Goal: Task Accomplishment & Management: Complete application form

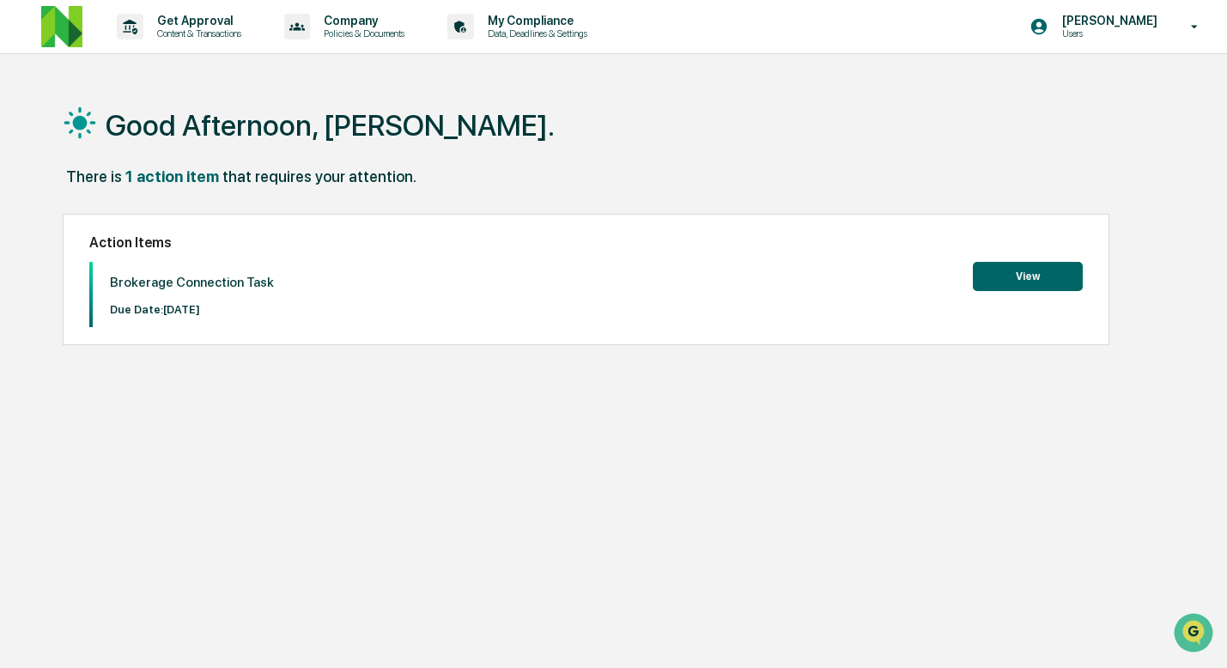
click at [1041, 277] on button "View" at bounding box center [1028, 276] width 110 height 29
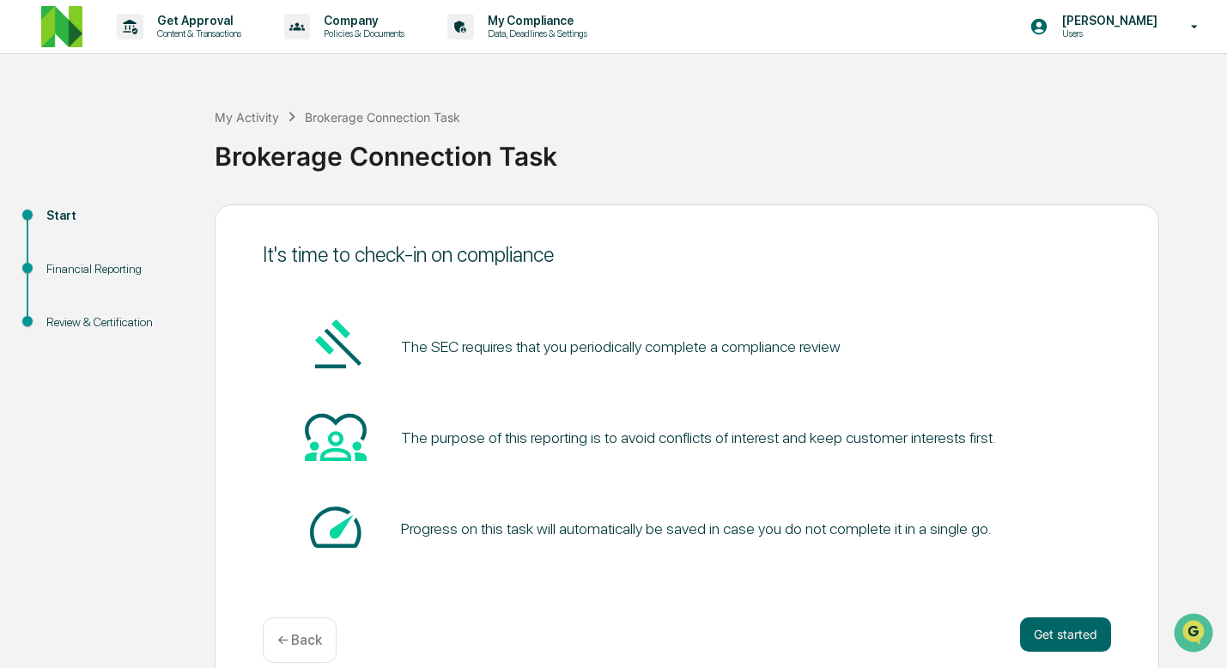
scroll to position [24, 0]
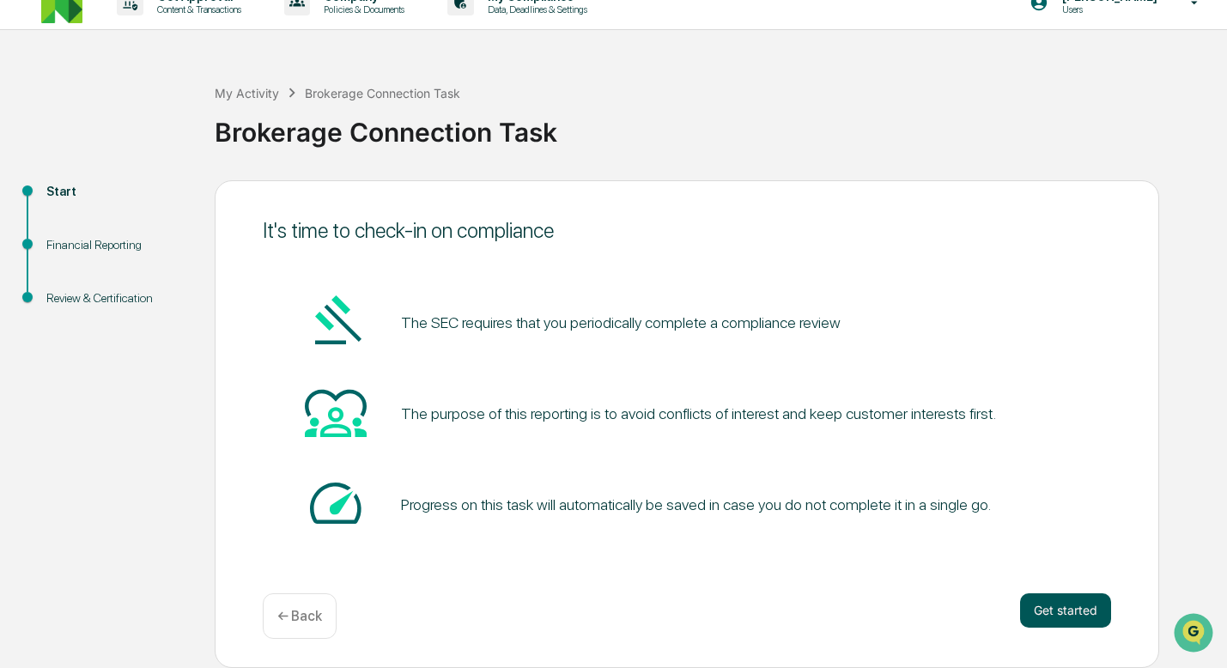
click at [1085, 625] on button "Get started" at bounding box center [1065, 610] width 91 height 34
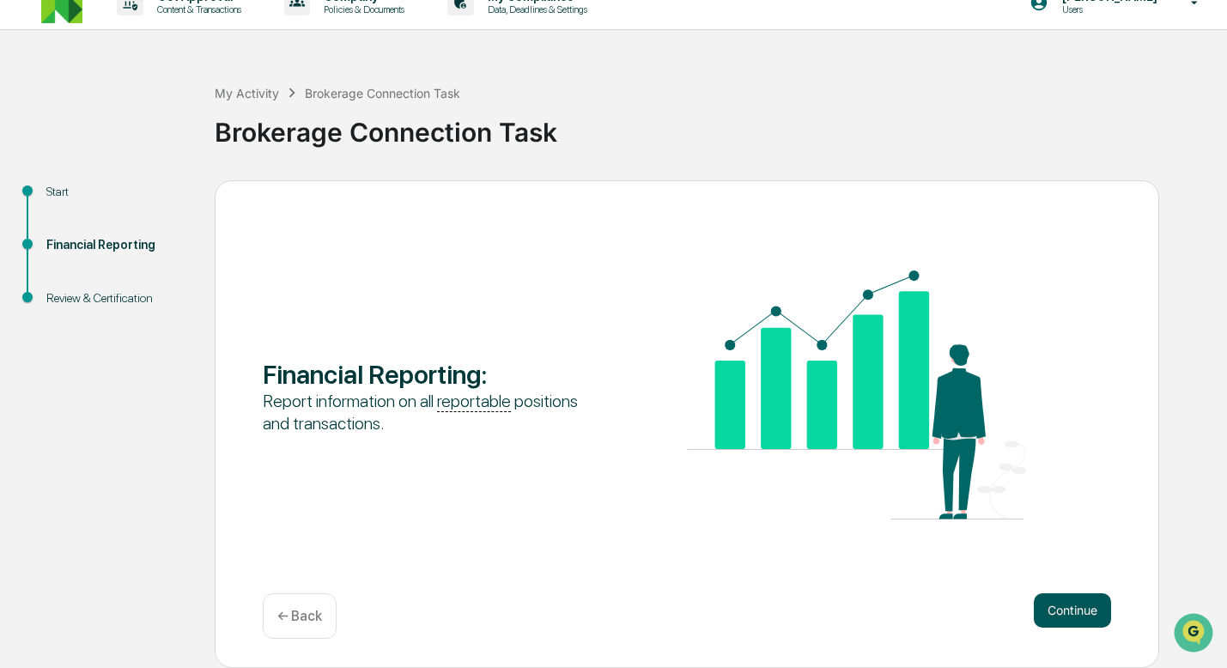
click at [1050, 605] on button "Continue" at bounding box center [1072, 610] width 77 height 34
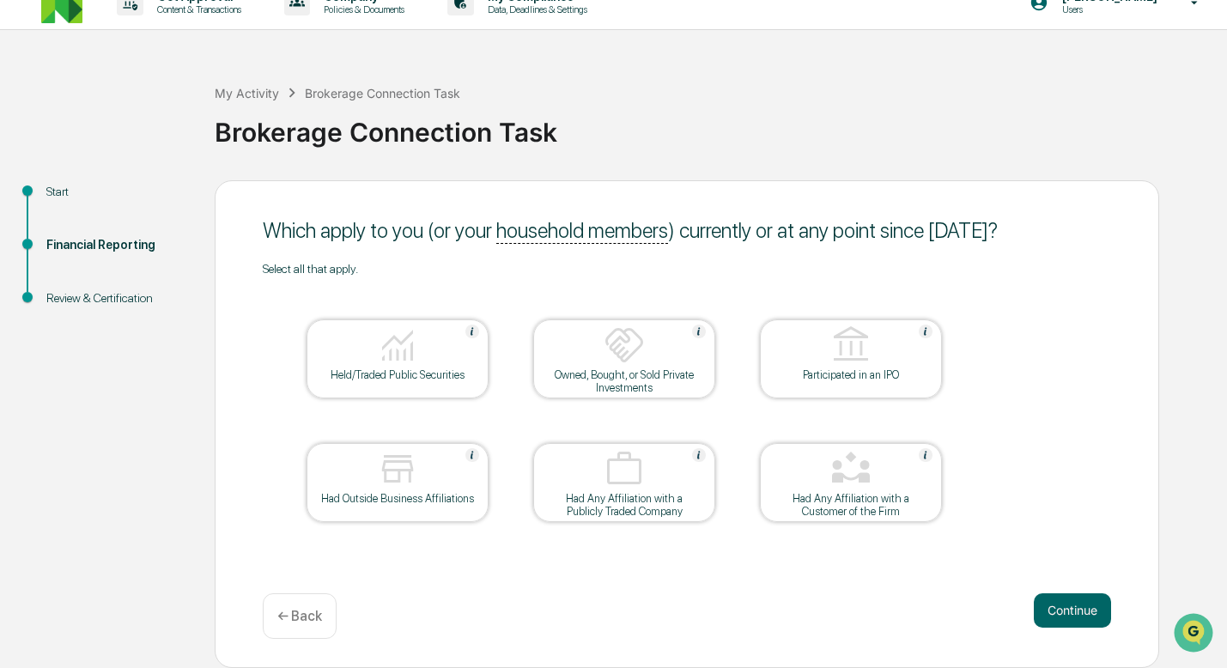
click at [432, 361] on div at bounding box center [398, 347] width 172 height 44
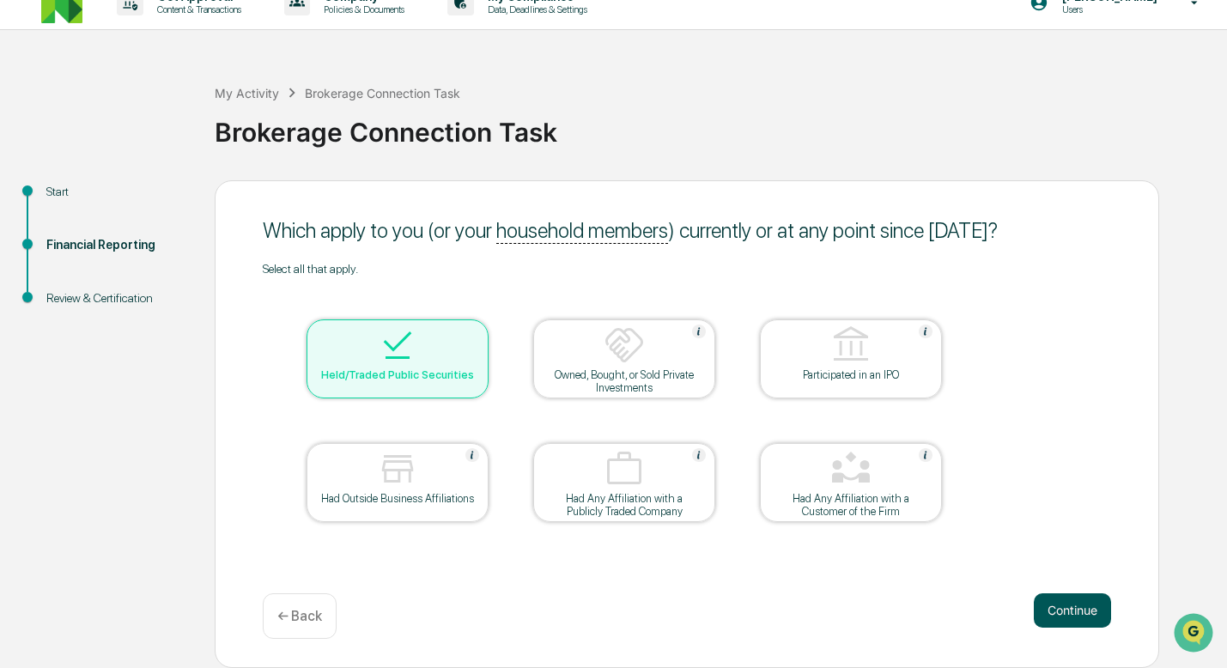
click at [1056, 601] on button "Continue" at bounding box center [1072, 610] width 77 height 34
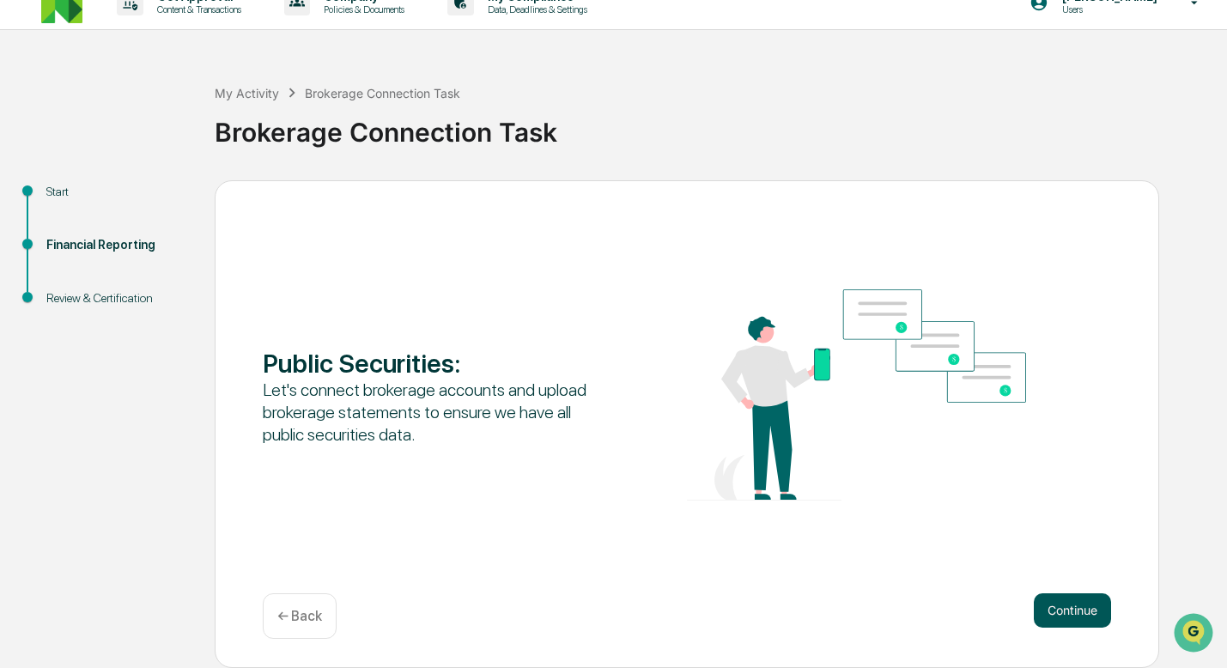
click at [1061, 605] on button "Continue" at bounding box center [1072, 610] width 77 height 34
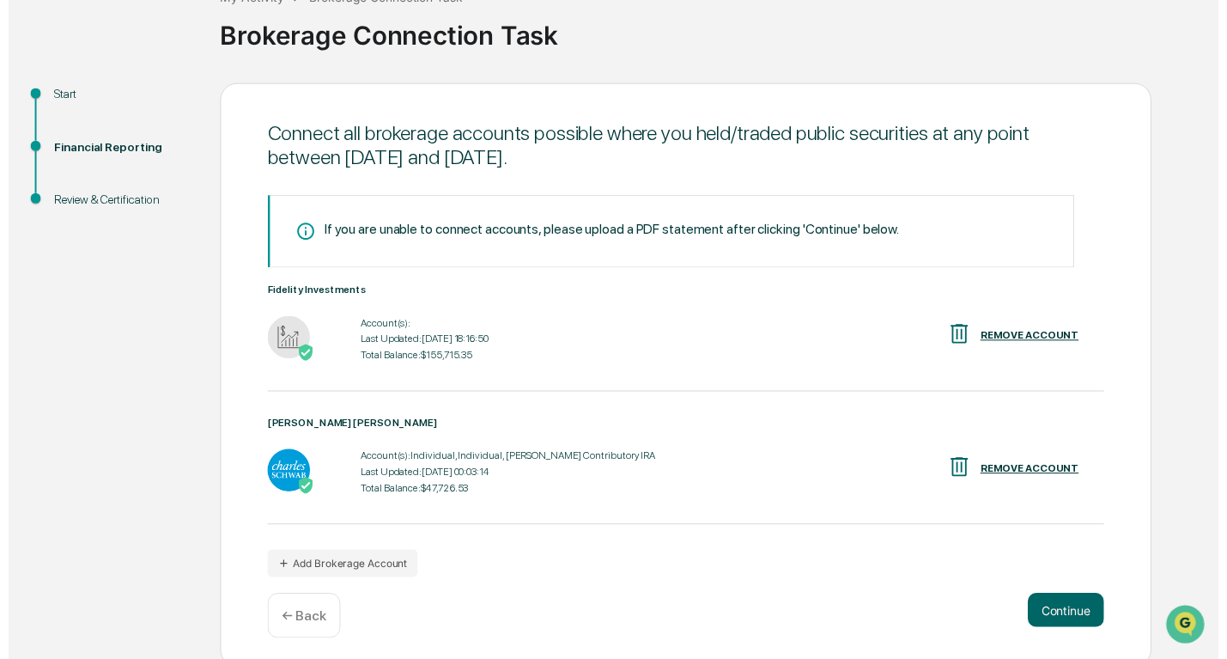
scroll to position [127, 0]
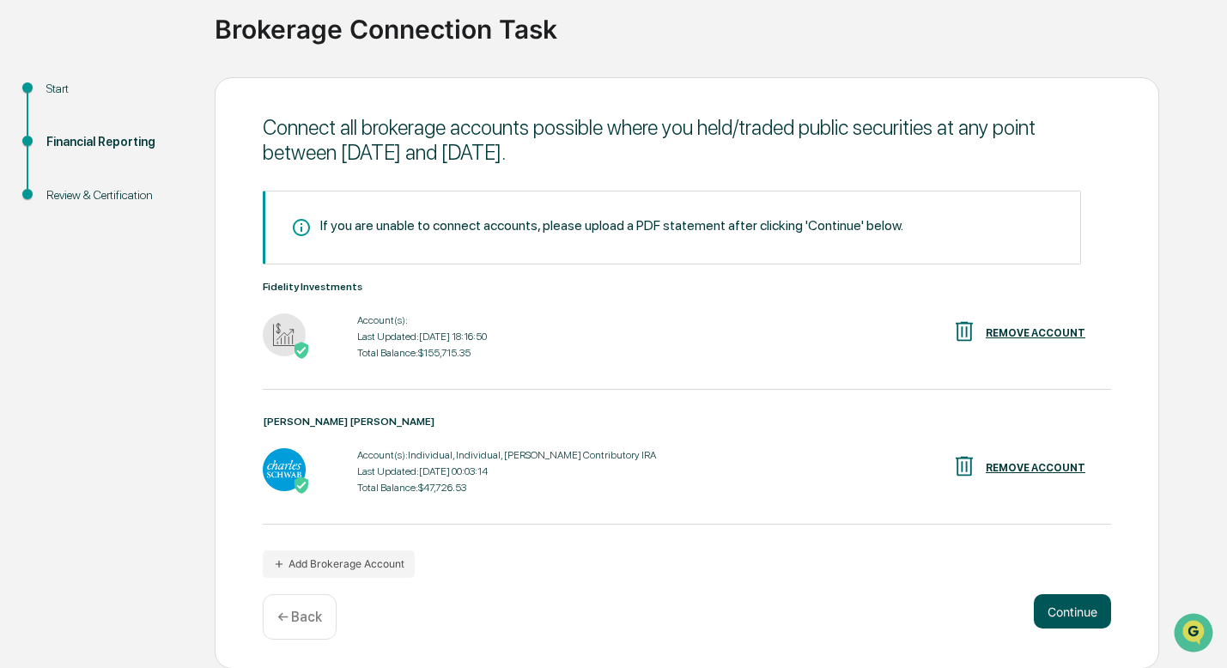
click at [1073, 610] on button "Continue" at bounding box center [1072, 611] width 77 height 34
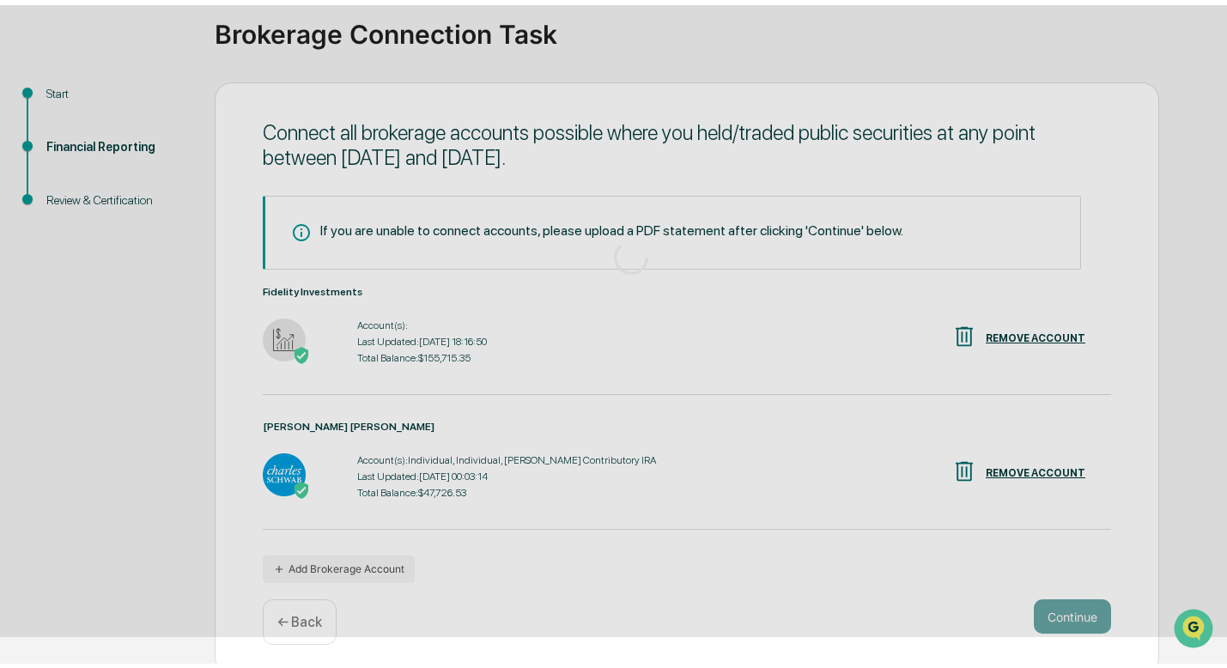
scroll to position [24, 0]
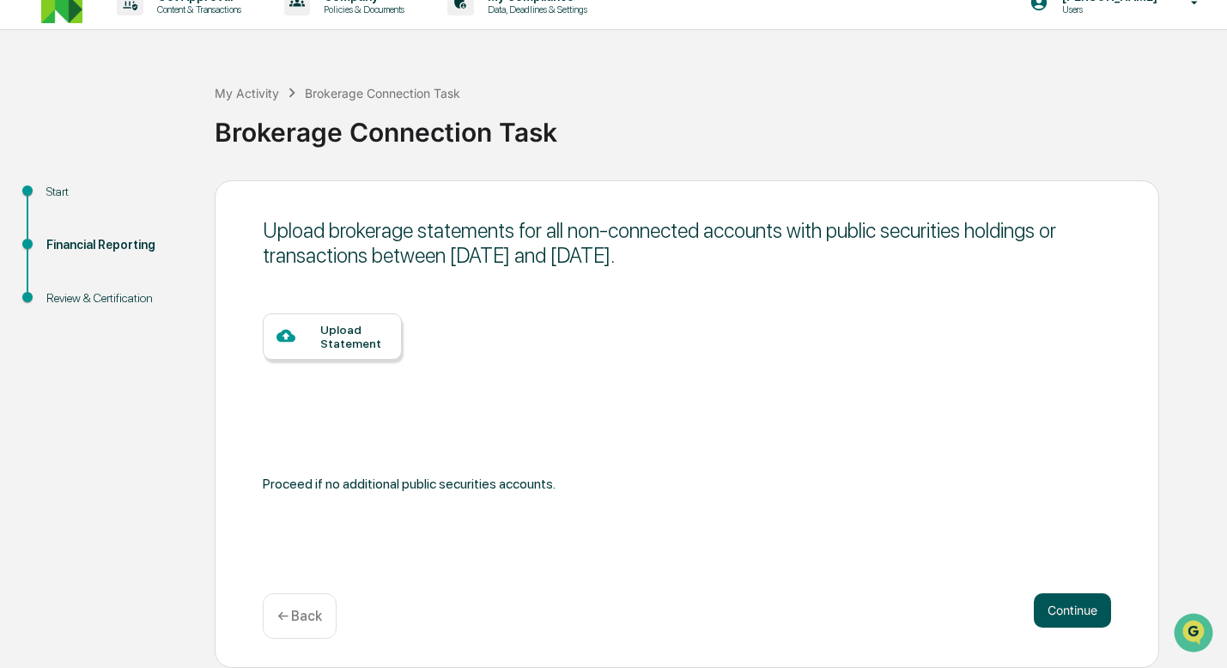
click at [1055, 605] on button "Continue" at bounding box center [1072, 610] width 77 height 34
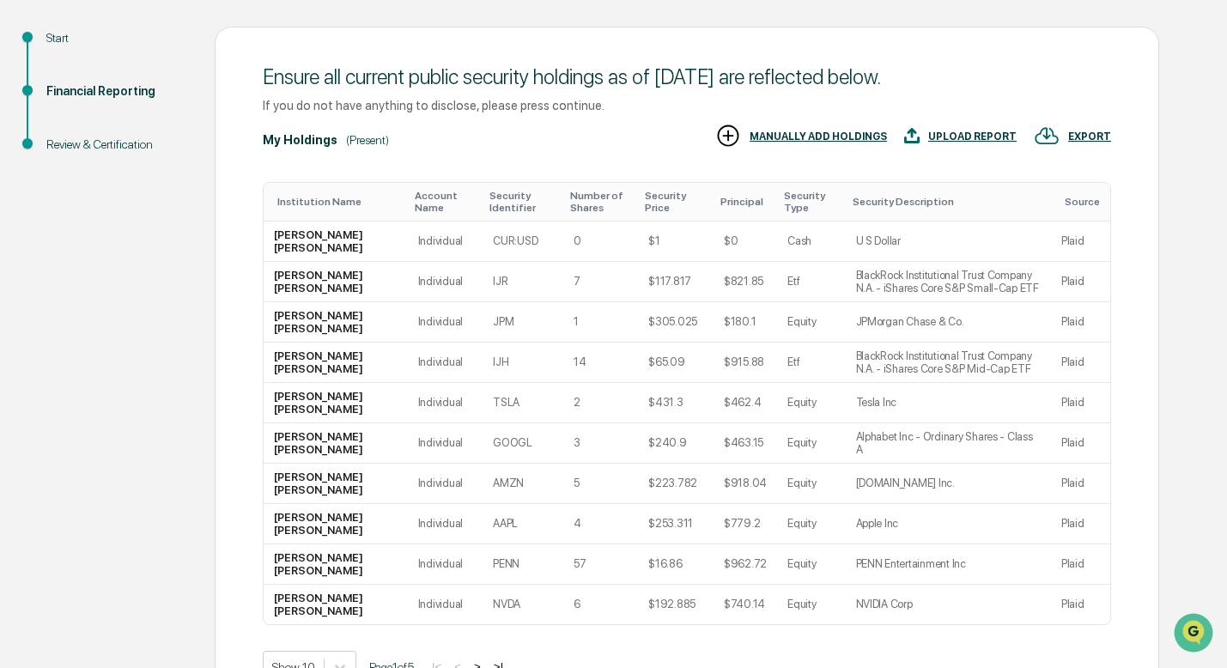
scroll to position [284, 0]
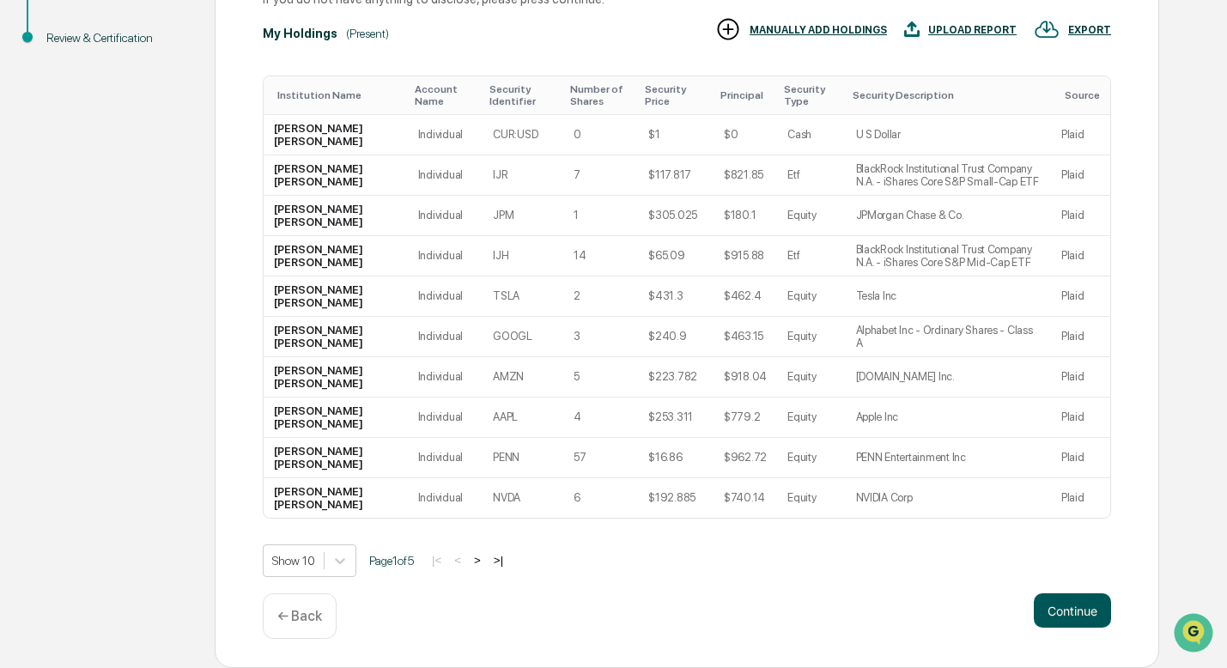
click at [1071, 625] on button "Continue" at bounding box center [1072, 610] width 77 height 34
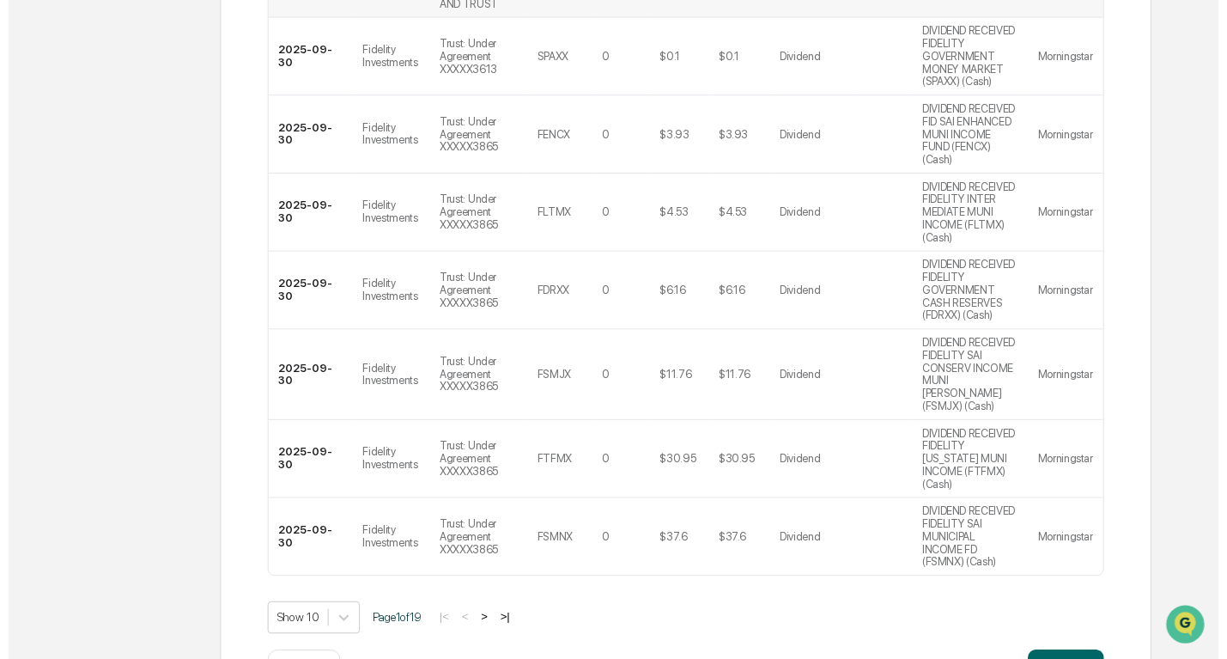
scroll to position [811, 0]
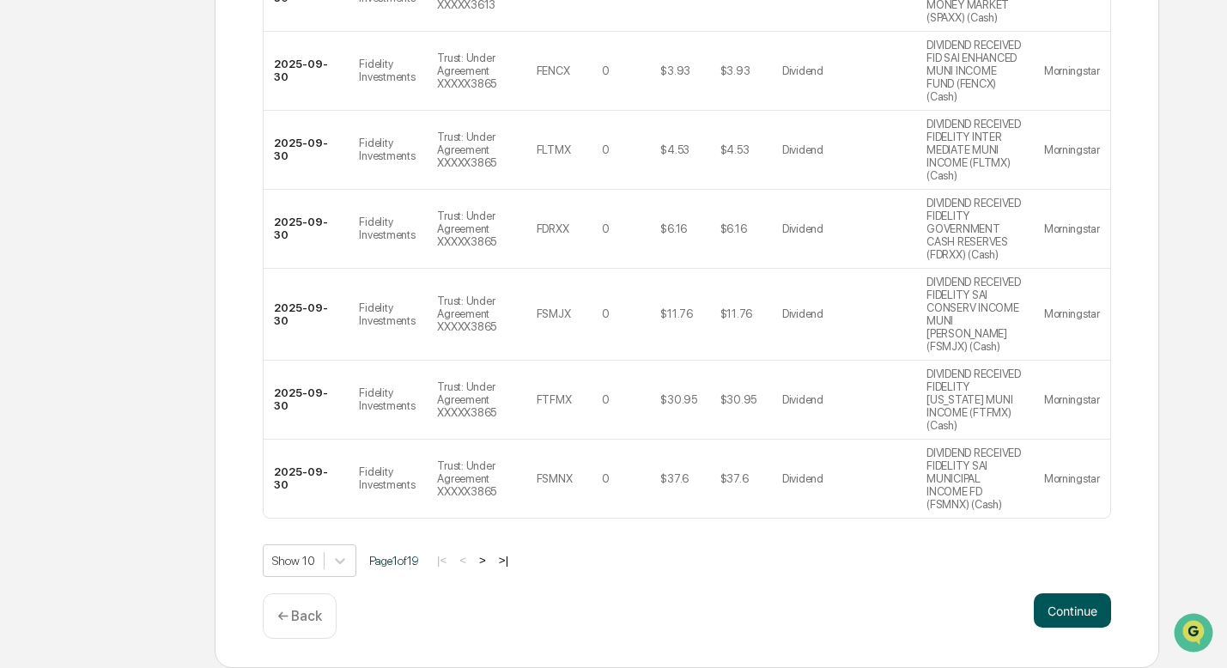
click at [1053, 606] on button "Continue" at bounding box center [1072, 610] width 77 height 34
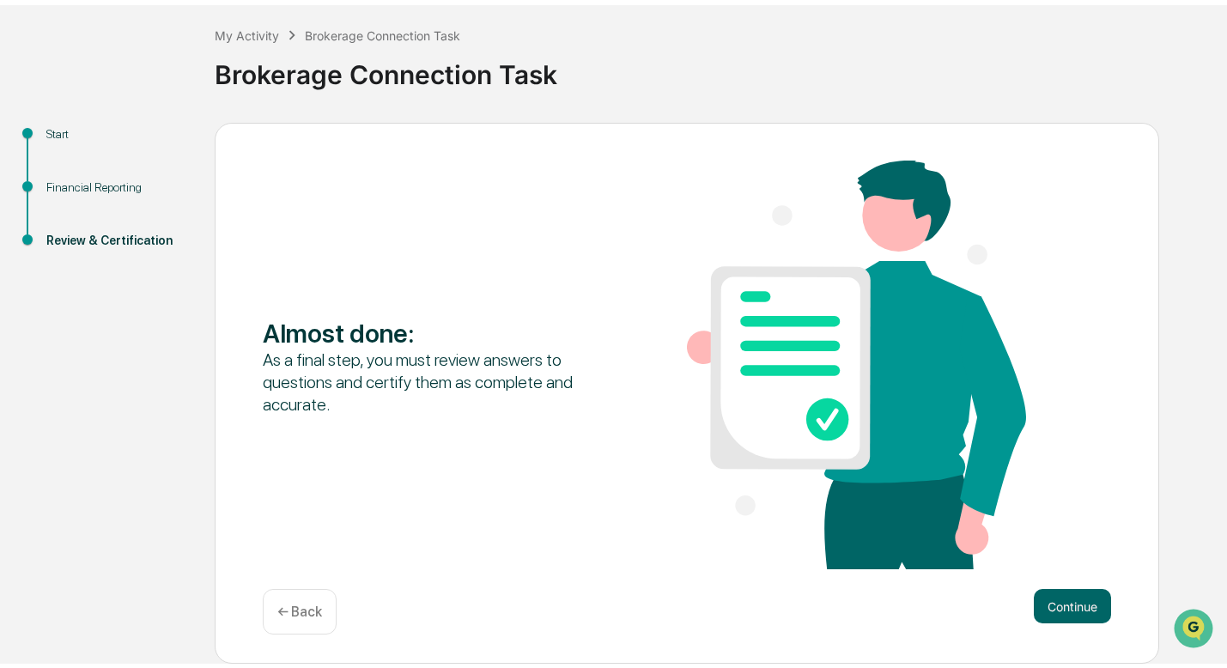
scroll to position [78, 0]
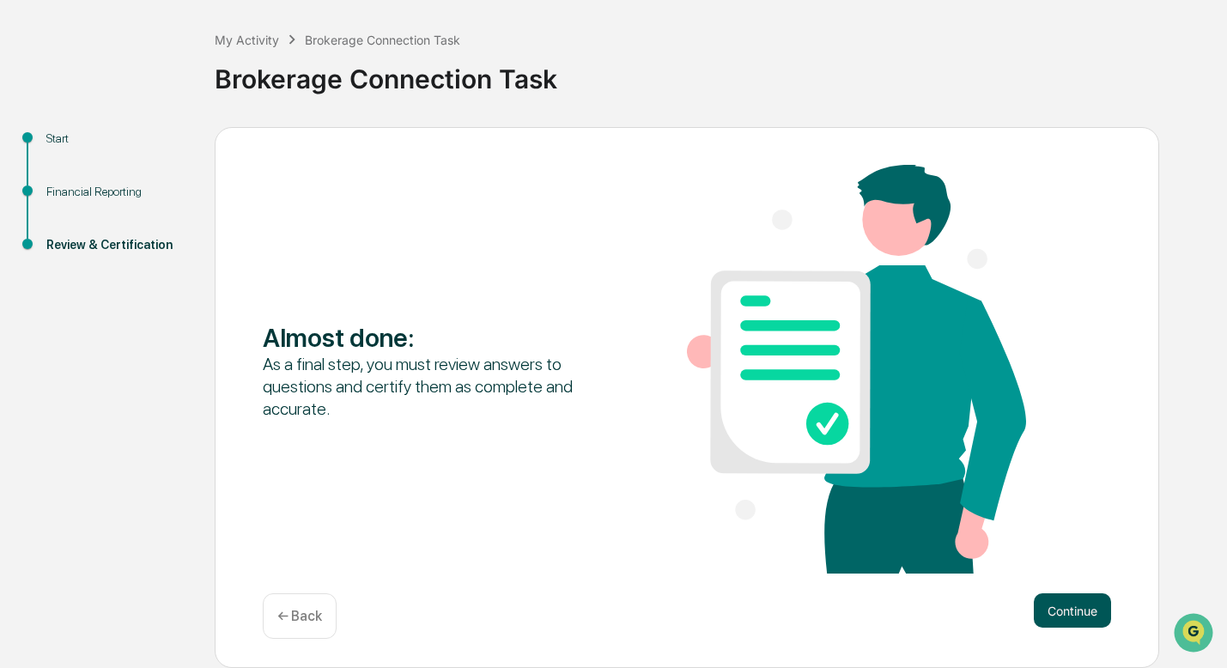
click at [1062, 627] on button "Continue" at bounding box center [1072, 610] width 77 height 34
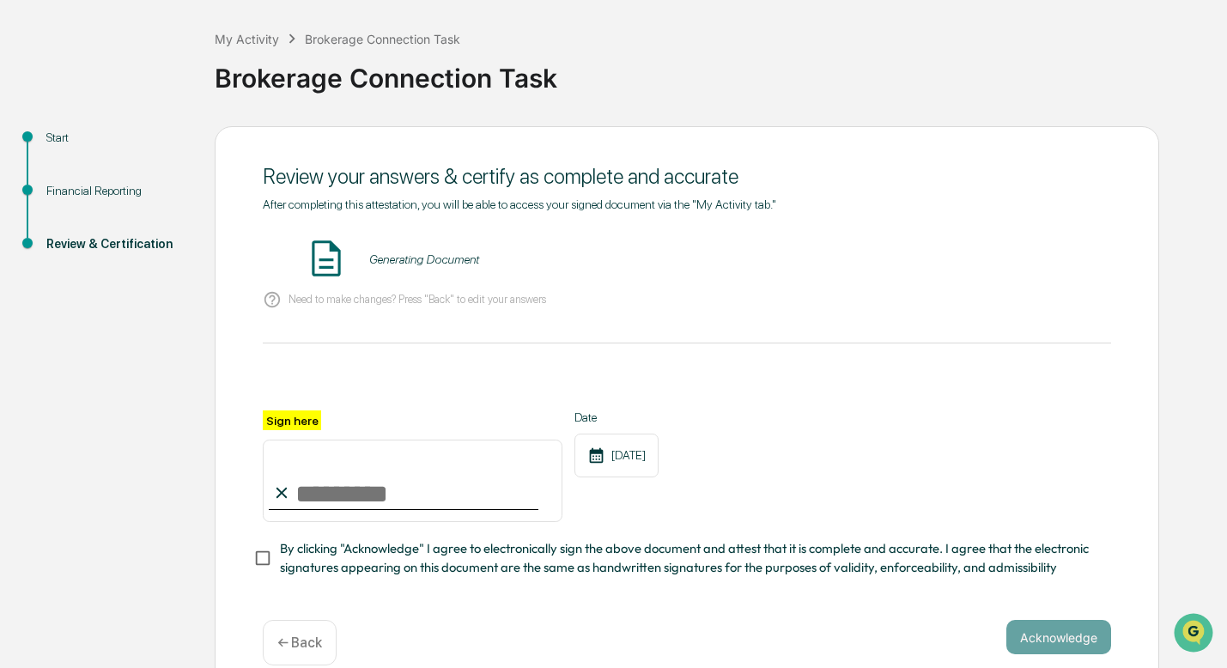
scroll to position [104, 0]
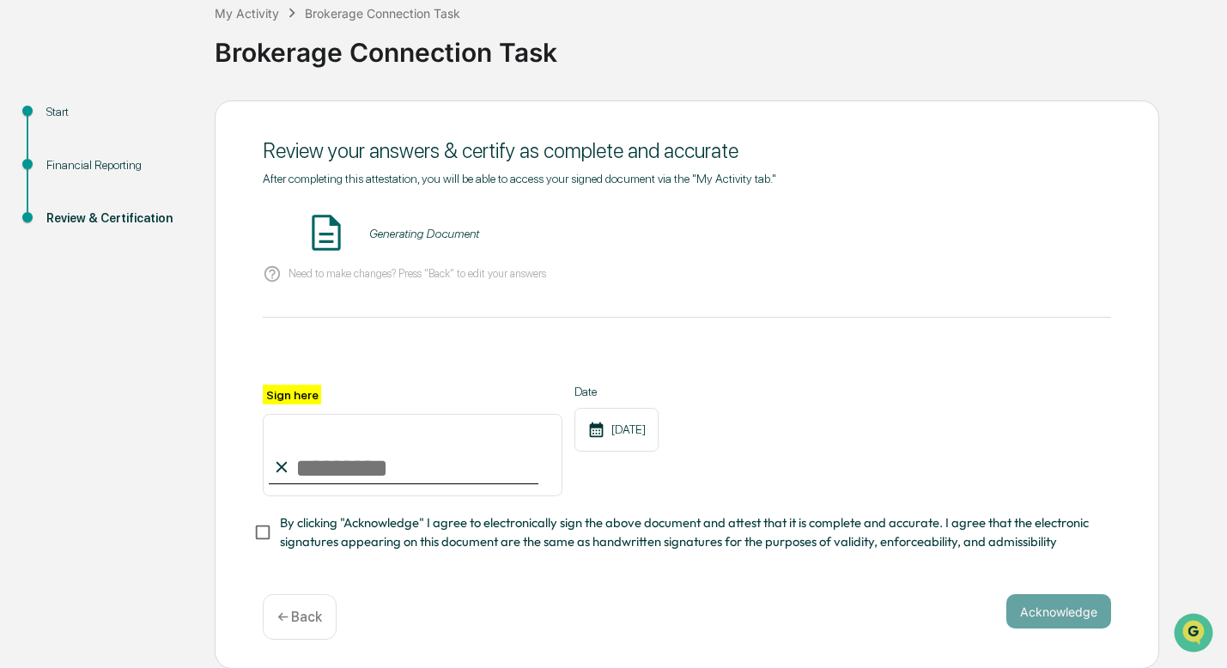
click at [308, 450] on input "Sign here" at bounding box center [413, 455] width 300 height 82
type input "**********"
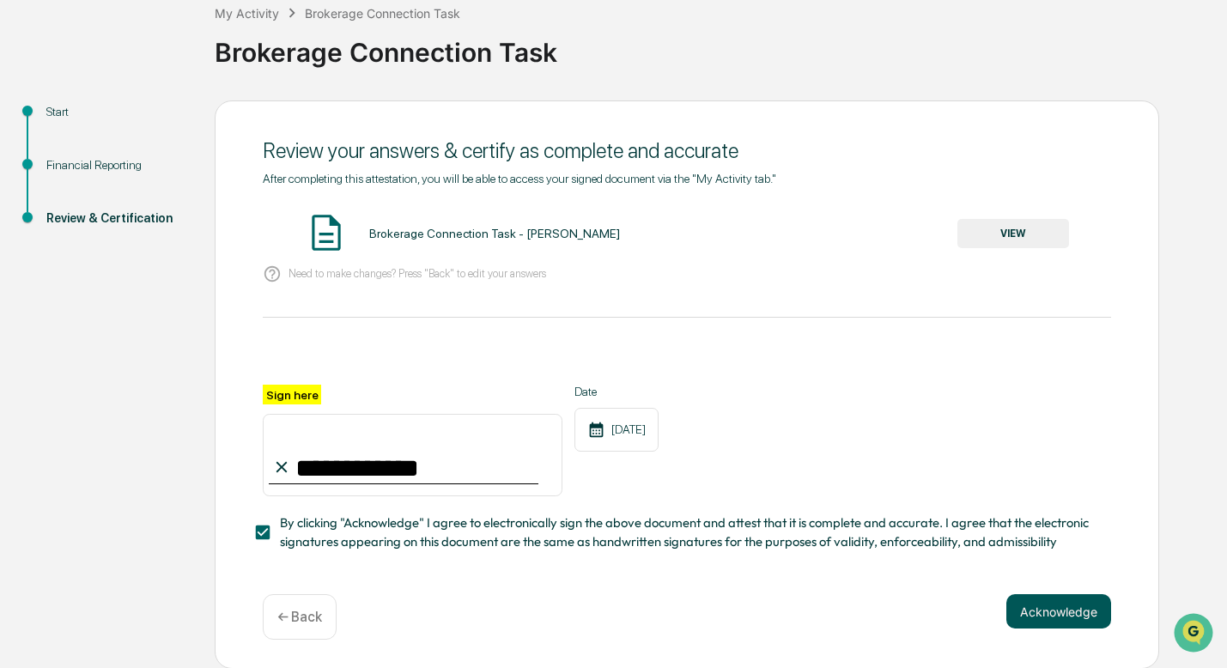
click at [1085, 617] on button "Acknowledge" at bounding box center [1059, 611] width 105 height 34
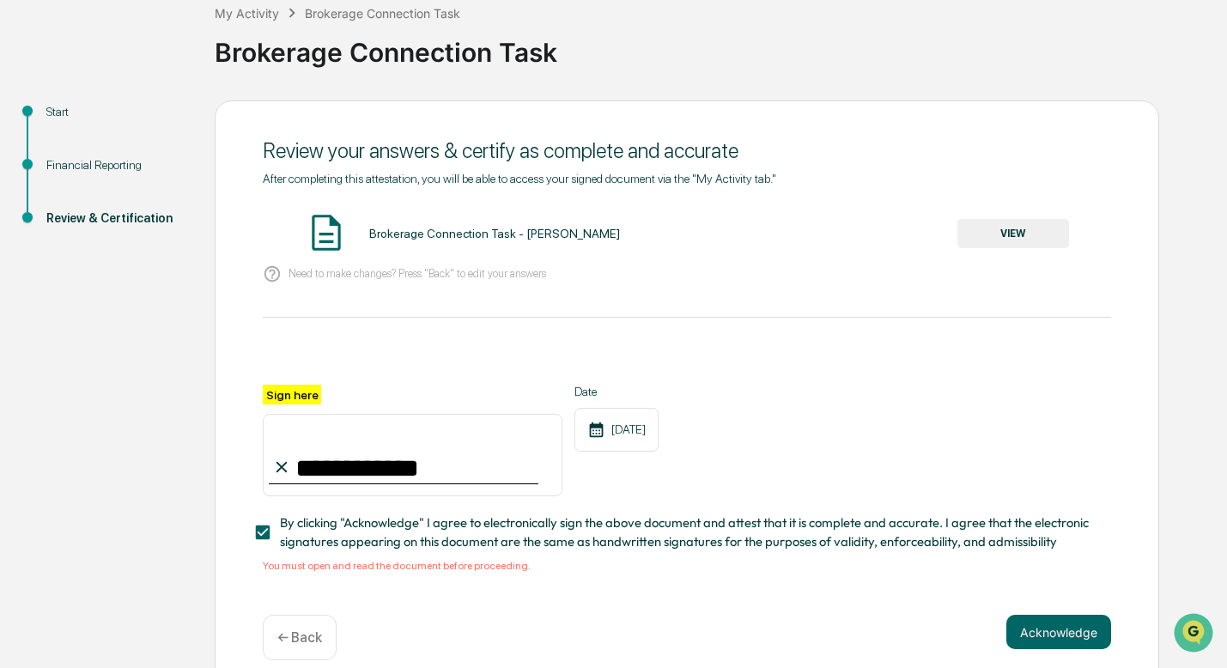
scroll to position [125, 0]
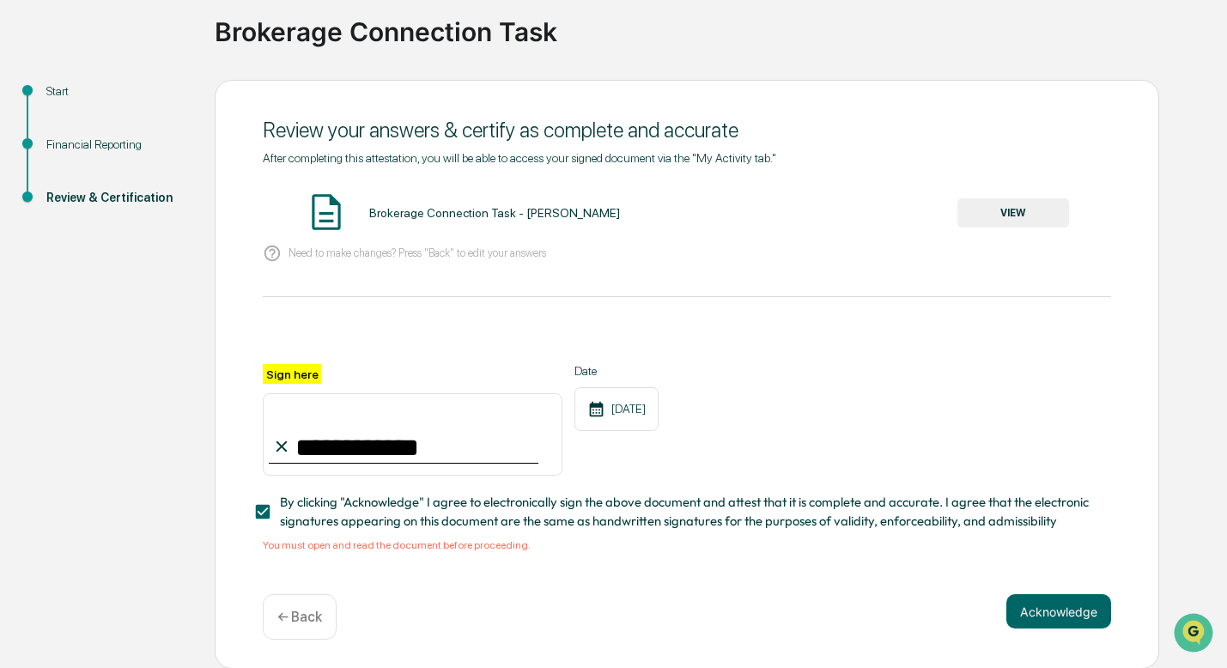
click at [991, 207] on button "VIEW" at bounding box center [1014, 212] width 112 height 29
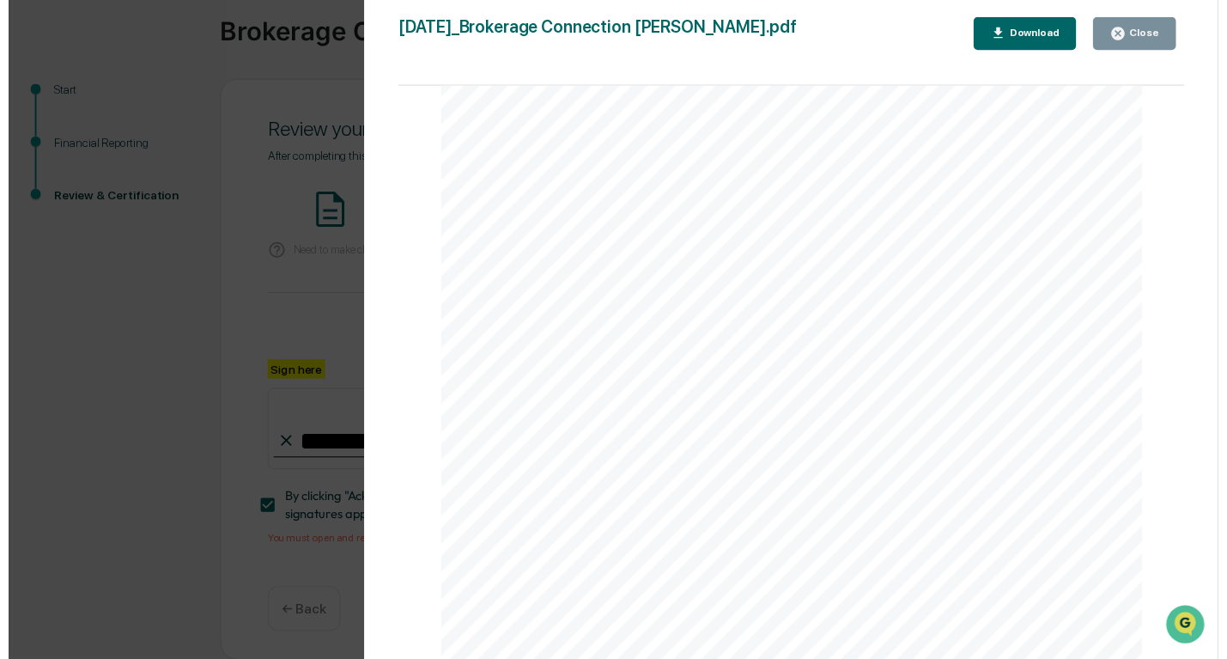
scroll to position [2586, 0]
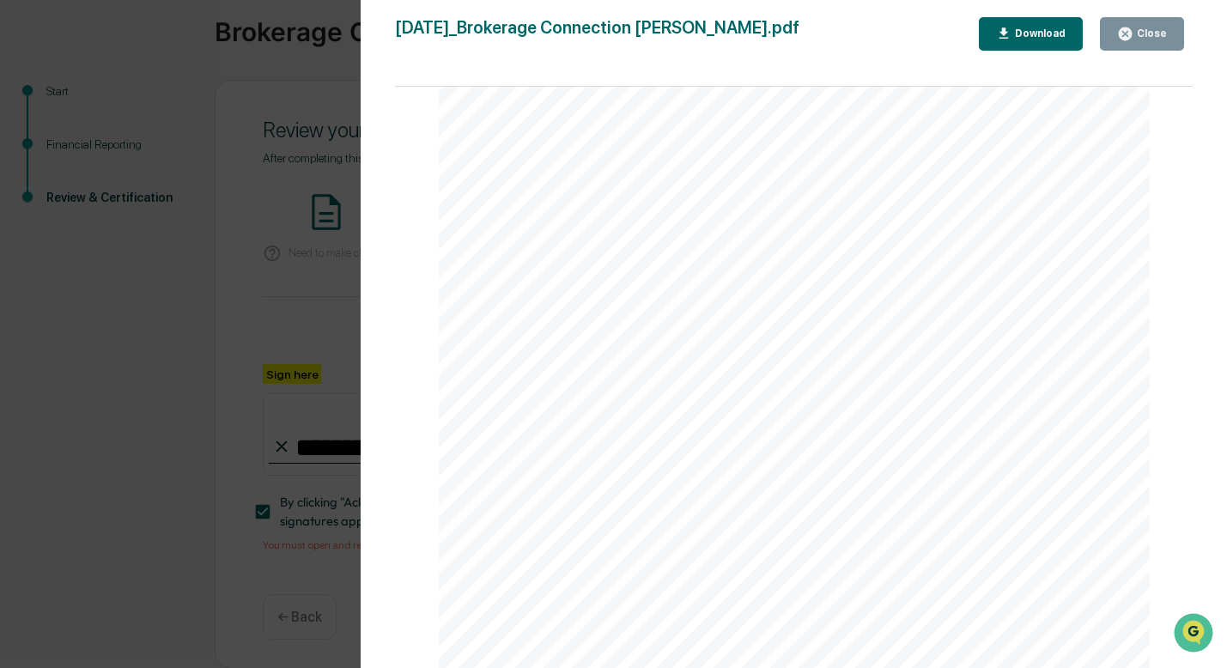
click at [1127, 30] on icon "button" at bounding box center [1125, 33] width 13 height 13
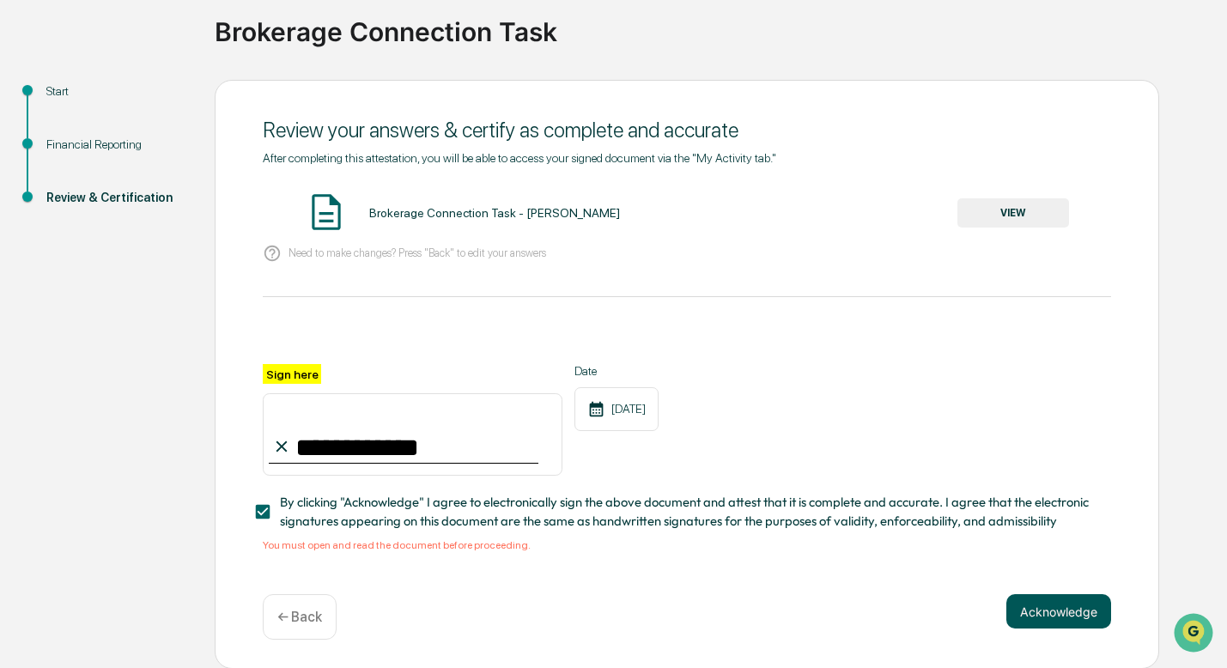
click at [1039, 625] on button "Acknowledge" at bounding box center [1059, 611] width 105 height 34
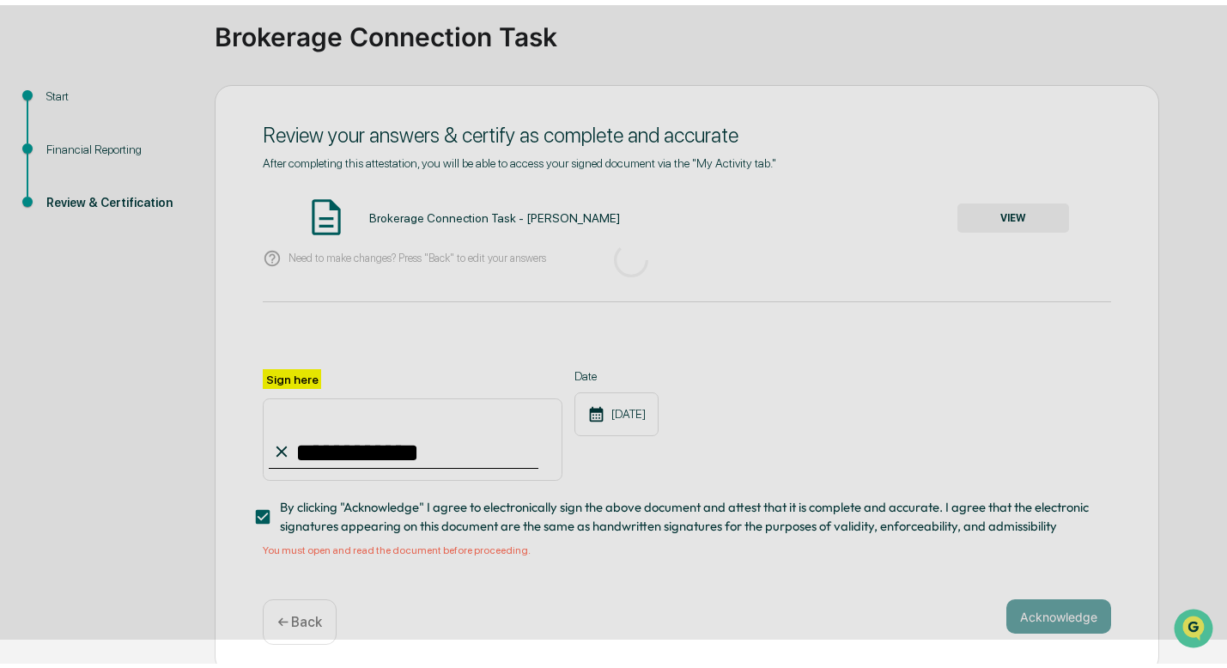
scroll to position [24, 0]
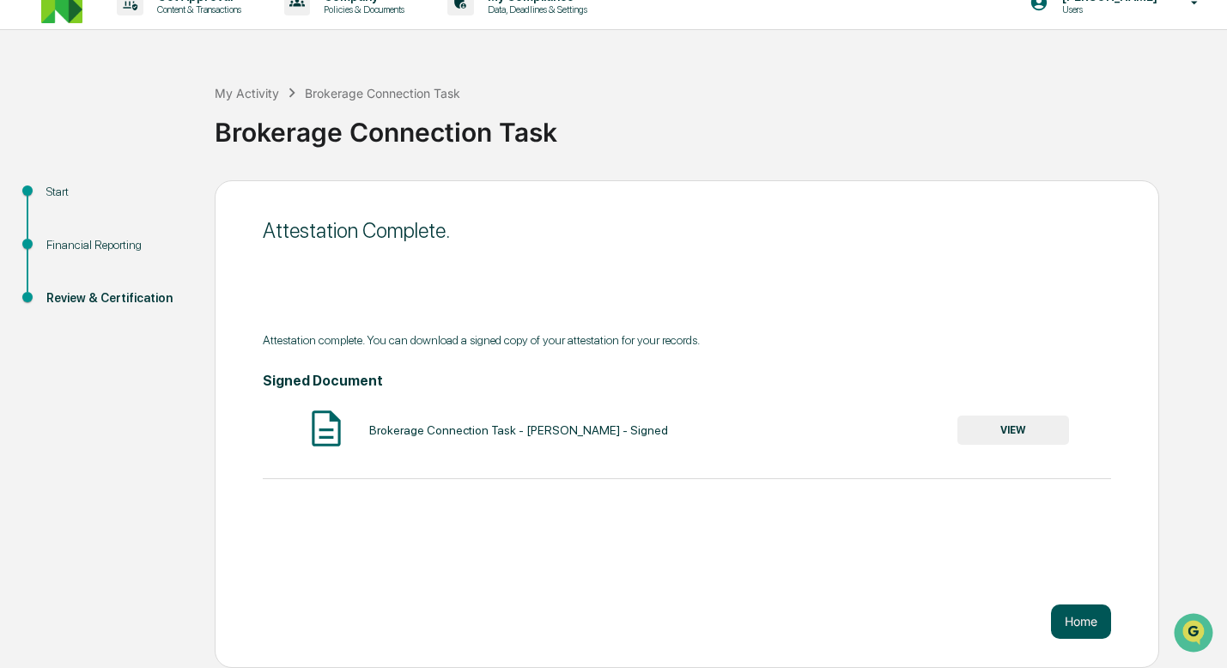
click at [1073, 618] on button "Home" at bounding box center [1081, 622] width 60 height 34
